Goal: Check status: Check status

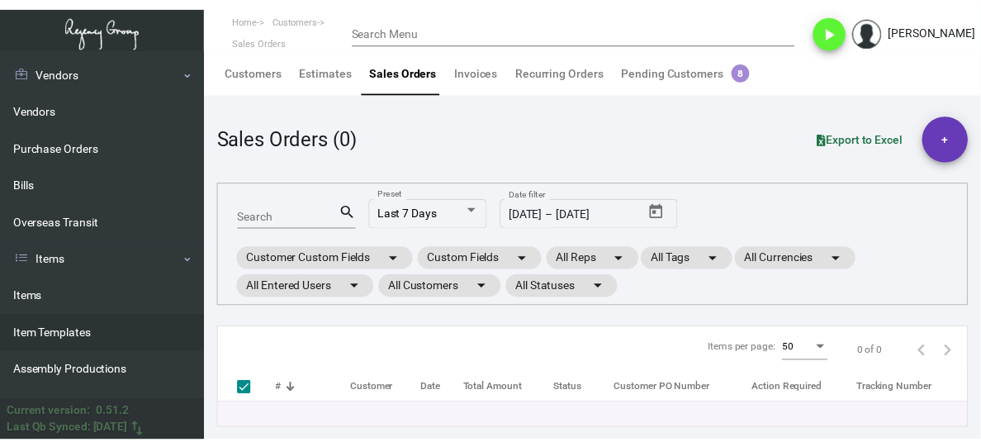
scroll to position [330, 0]
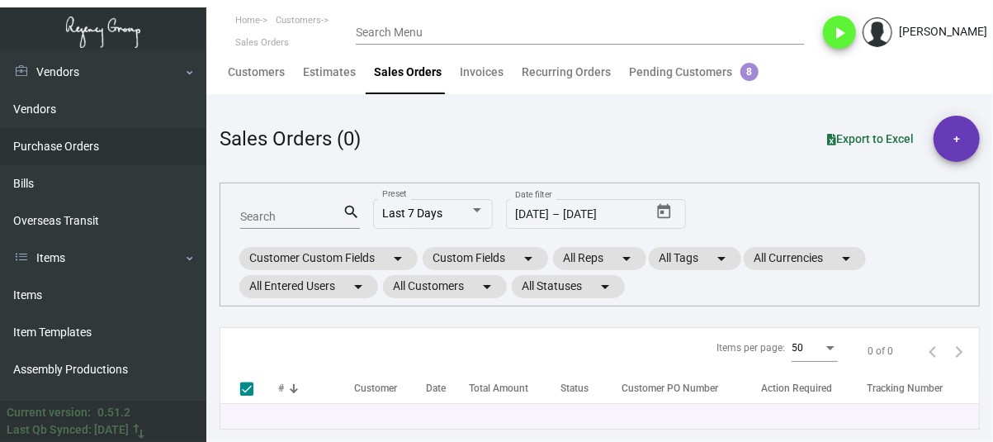
click at [76, 146] on link "Purchase Orders" at bounding box center [103, 146] width 206 height 37
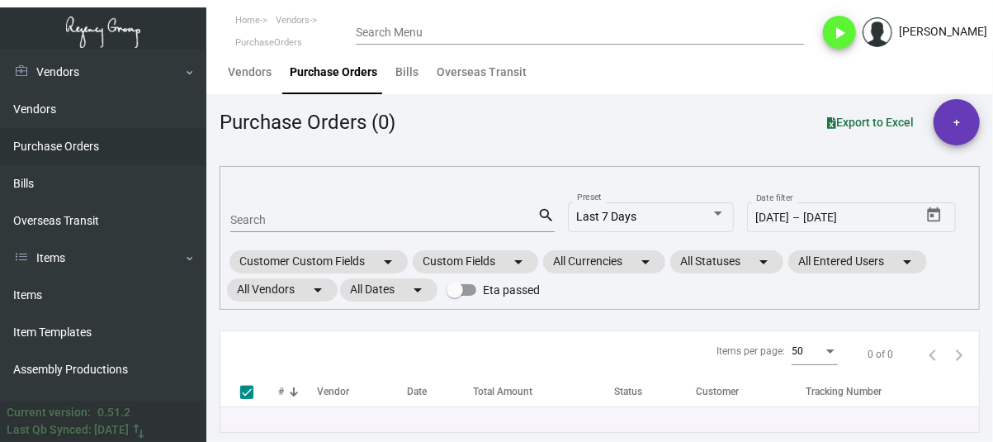
click at [372, 211] on div "Search" at bounding box center [383, 219] width 307 height 26
paste input "92540"
type input "92540"
checkbox input "false"
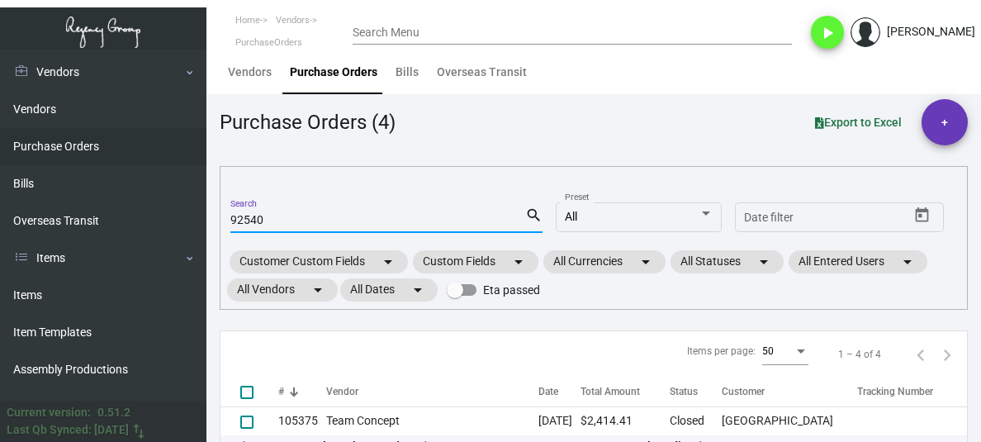
type input "92540"
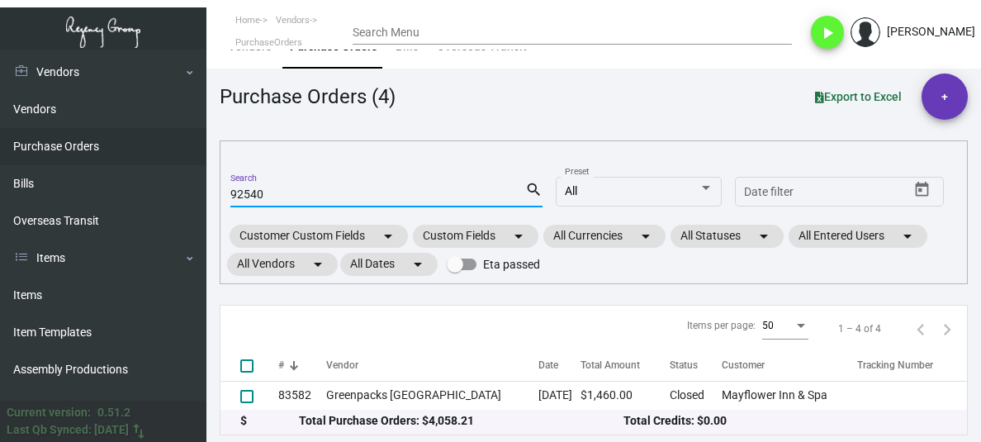
click at [277, 189] on input "92540" at bounding box center [377, 194] width 295 height 13
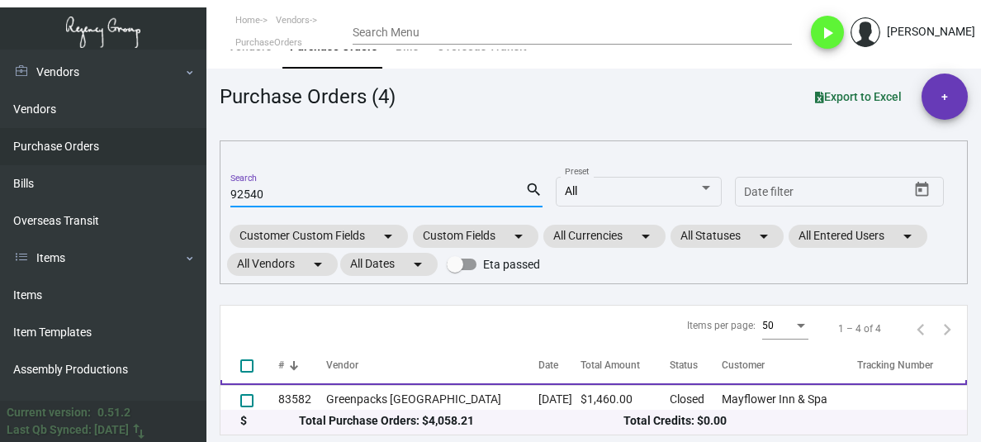
click at [422, 379] on td "4 Over" at bounding box center [432, 370] width 212 height 29
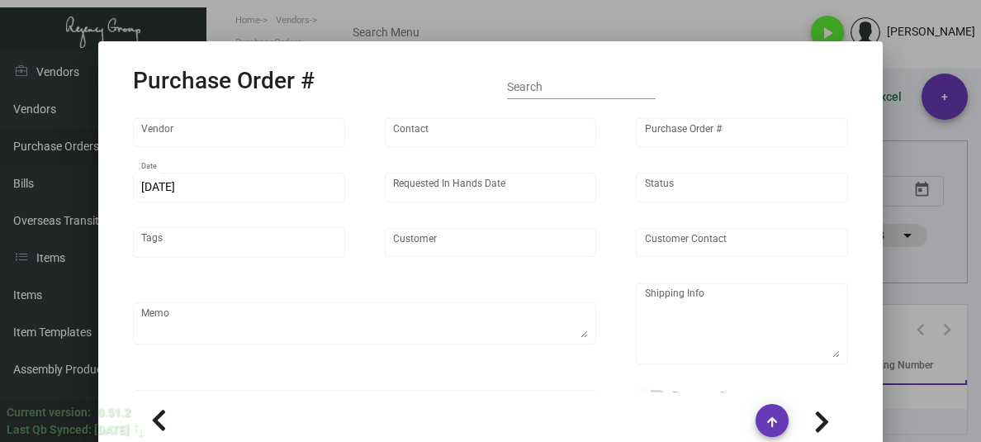
scroll to position [0, 0]
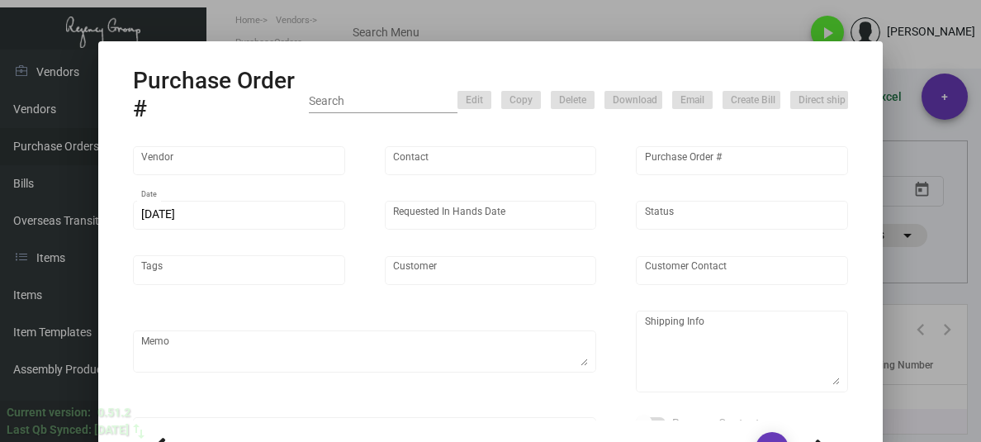
type input "4 Over"
type input "92540"
type input "[DATE]"
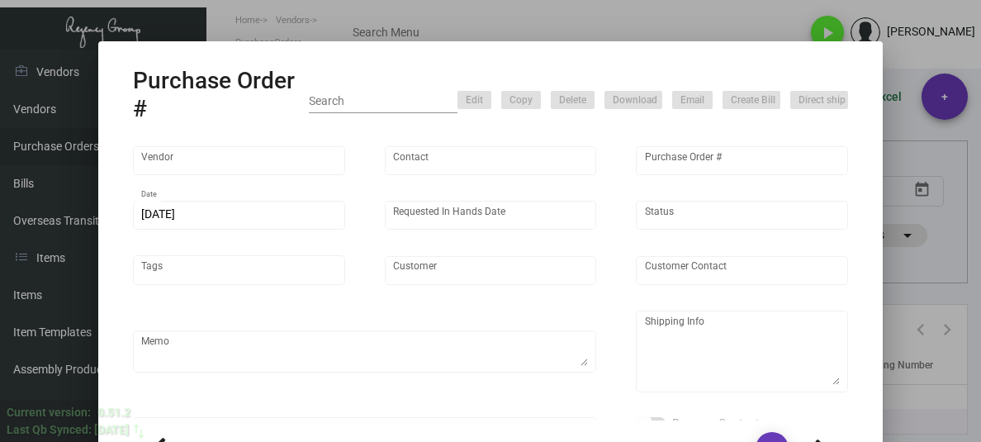
type input "Refinery Hotel"
type input "Attn: [PERSON_NAME]"
type textarea "Refinery Hotel - Attn: [PERSON_NAME] [STREET_ADDRESS][US_STATE]"
type input "$ 0.00"
type input "United States Dollar $"
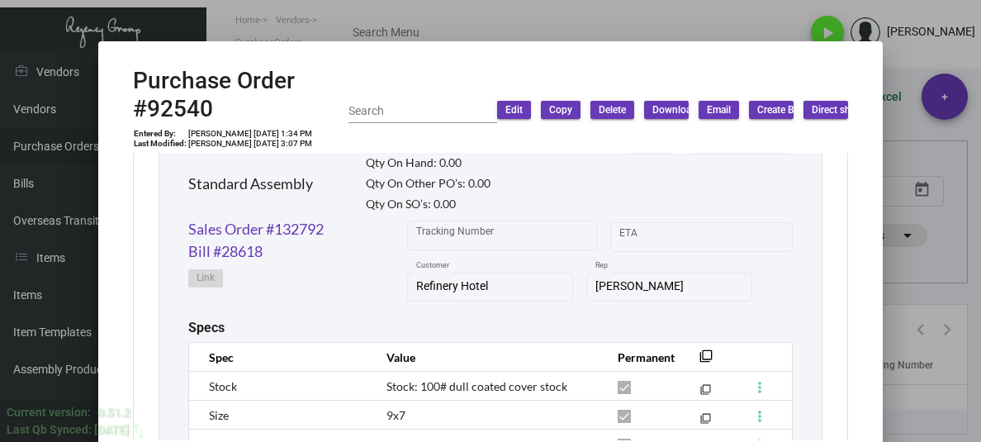
scroll to position [743, 0]
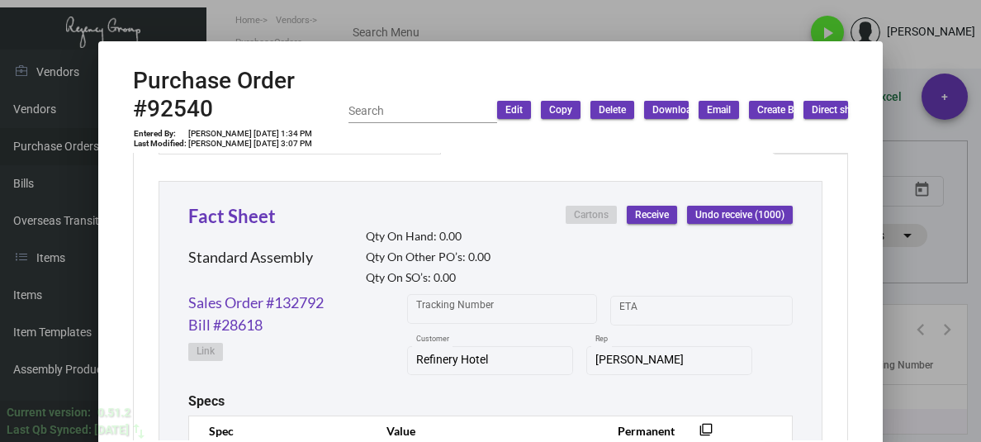
click at [362, 17] on div at bounding box center [490, 221] width 981 height 442
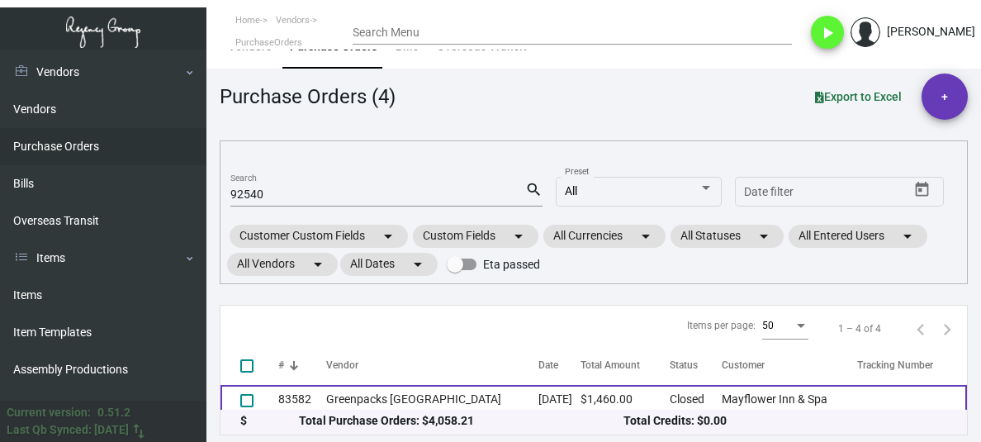
scroll to position [87, 0]
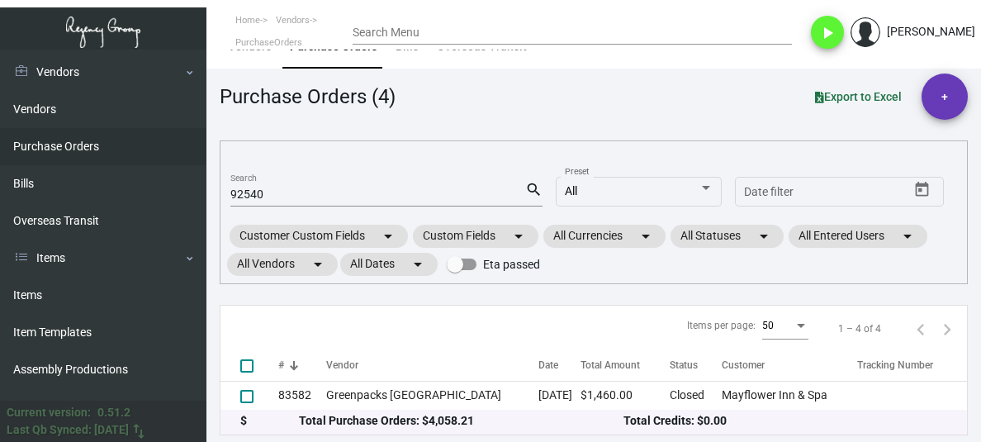
click at [248, 182] on div "92540 Search" at bounding box center [377, 194] width 295 height 26
click at [249, 186] on div "92540 Search" at bounding box center [377, 194] width 295 height 26
click at [259, 194] on input "92540" at bounding box center [377, 194] width 295 height 13
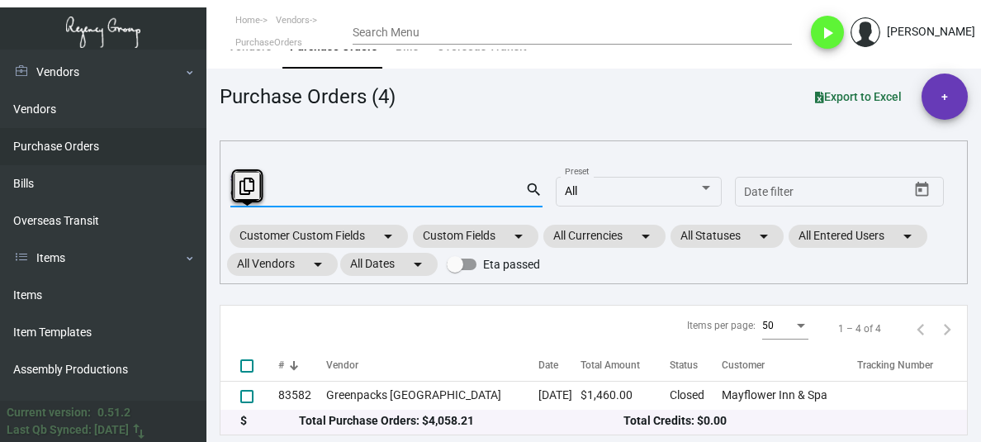
click at [259, 194] on input "92540" at bounding box center [377, 194] width 295 height 13
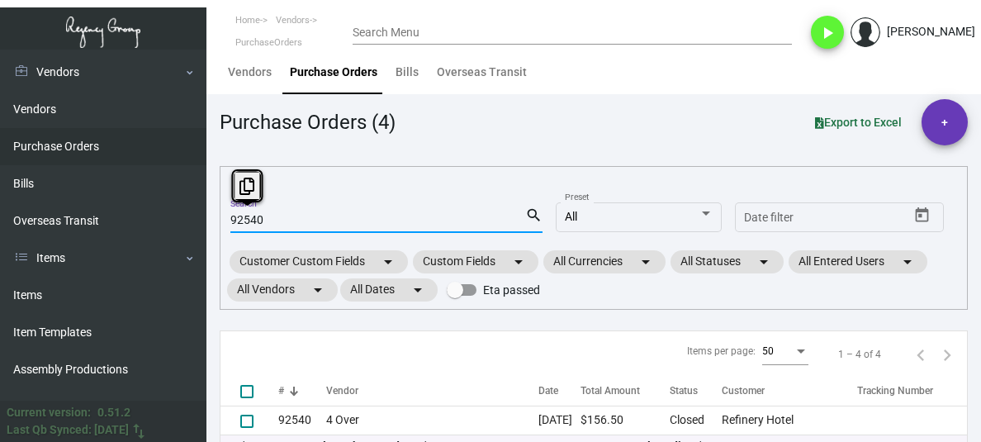
scroll to position [68, 0]
